Goal: Information Seeking & Learning: Find specific fact

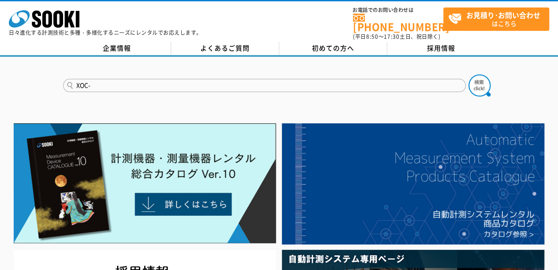
click at [192, 79] on input "XOC-" at bounding box center [264, 85] width 403 height 13
type input "X"
paste input "XOC-353II"
type input "XOC-353II"
click at [468, 75] on button at bounding box center [479, 86] width 22 height 22
